Goal: Task Accomplishment & Management: Manage account settings

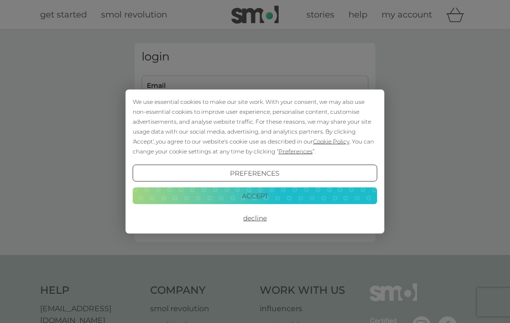
click at [259, 192] on button "Accept" at bounding box center [255, 195] width 244 height 17
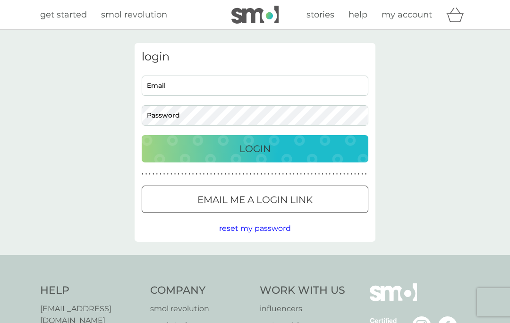
click at [191, 88] on input "Email" at bounding box center [255, 86] width 227 height 20
type input "[EMAIL_ADDRESS][DOMAIN_NAME]"
click at [255, 148] on button "Login" at bounding box center [255, 148] width 227 height 27
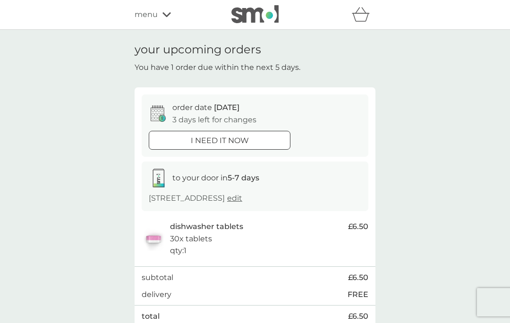
click at [240, 141] on p "i need it now" at bounding box center [220, 140] width 58 height 12
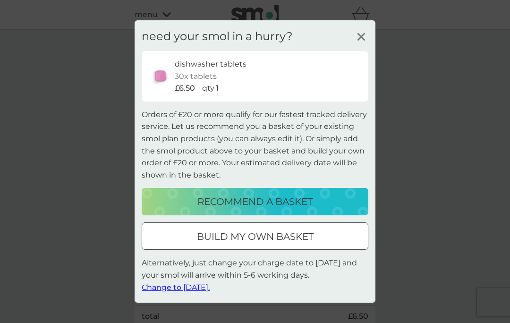
click at [191, 284] on span "Change to tomorrow." at bounding box center [176, 286] width 68 height 9
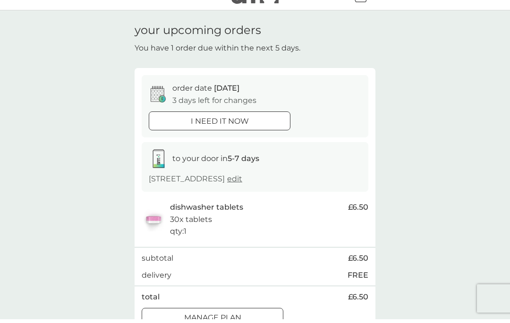
scroll to position [46, 0]
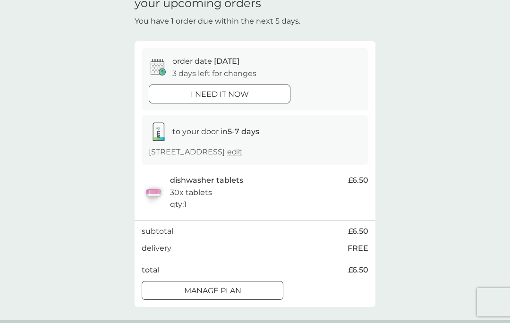
click at [216, 294] on p "Manage plan" at bounding box center [212, 291] width 57 height 12
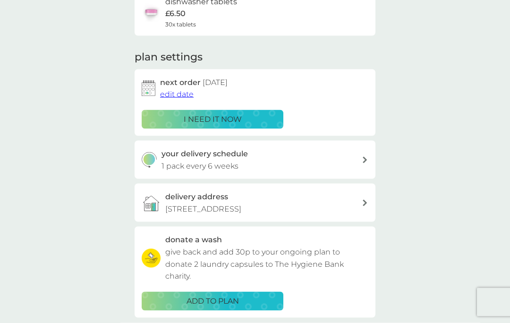
scroll to position [116, 0]
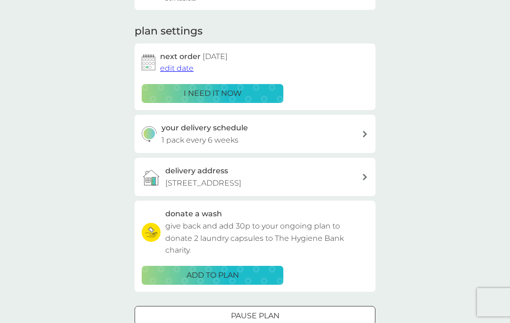
click at [363, 131] on icon at bounding box center [364, 134] width 4 height 7
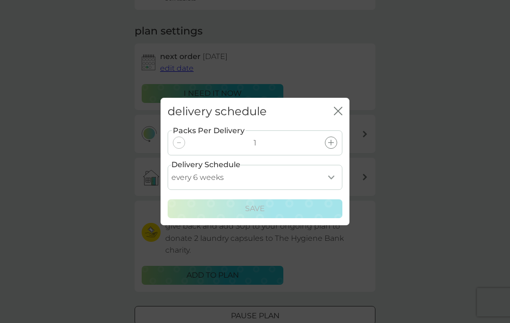
click at [329, 190] on select "every 1 week every 2 weeks every 3 weeks every 4 weeks every 5 weeks every 6 we…" at bounding box center [255, 177] width 175 height 25
select select "35"
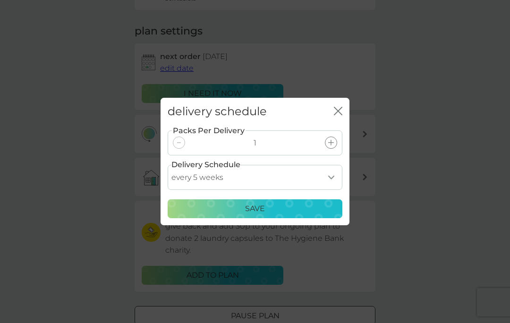
click at [268, 215] on div "Save" at bounding box center [255, 208] width 162 height 12
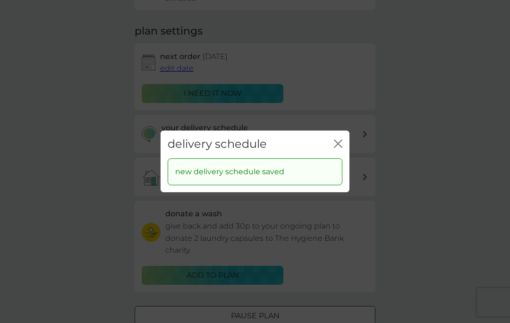
click at [341, 148] on icon "close" at bounding box center [338, 143] width 8 height 8
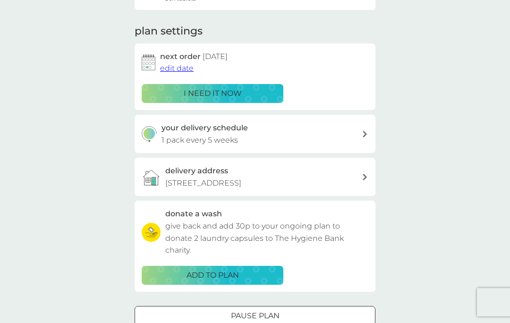
scroll to position [26, 0]
